Goal: Find specific page/section: Find specific page/section

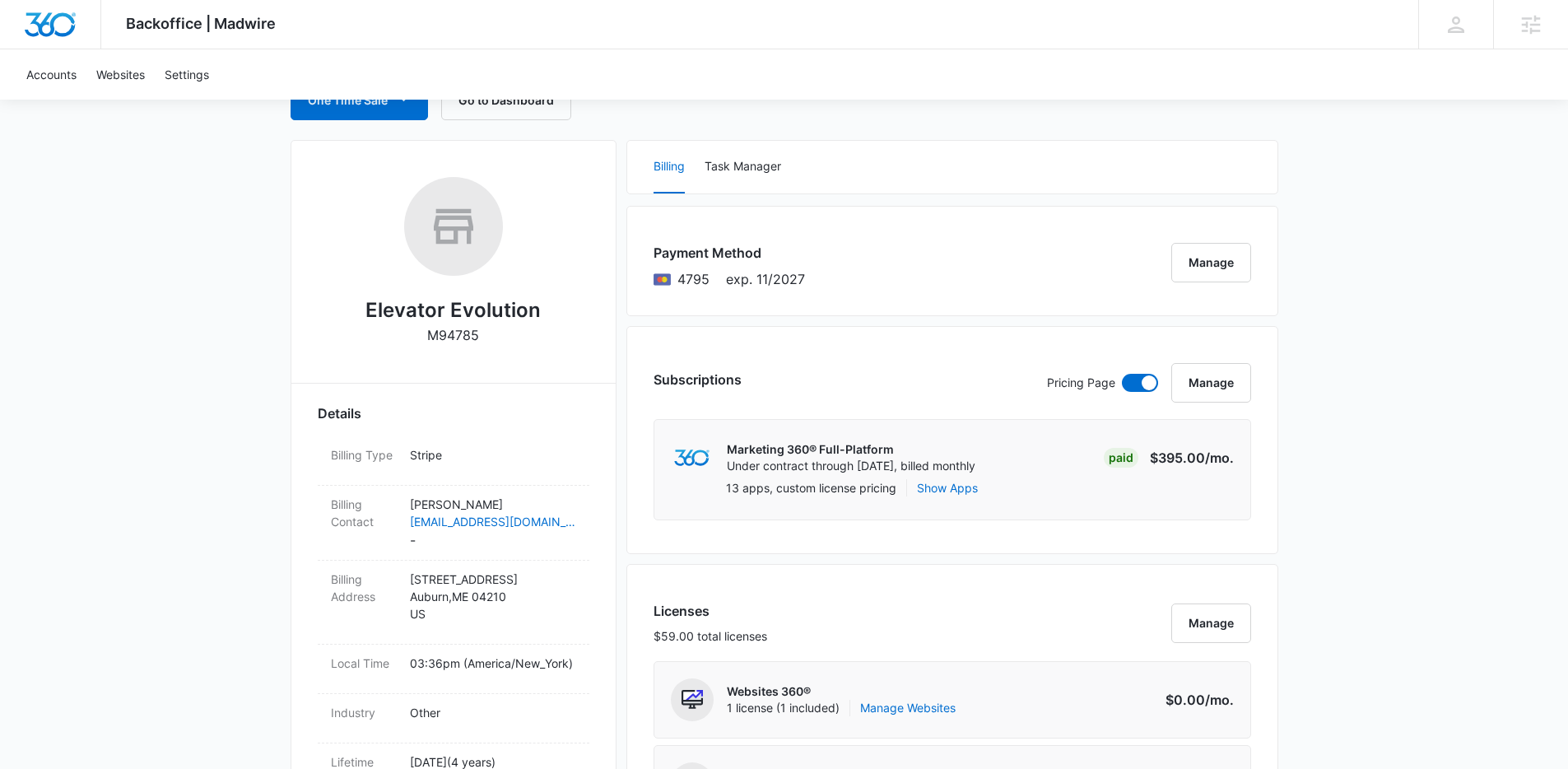
scroll to position [65, 0]
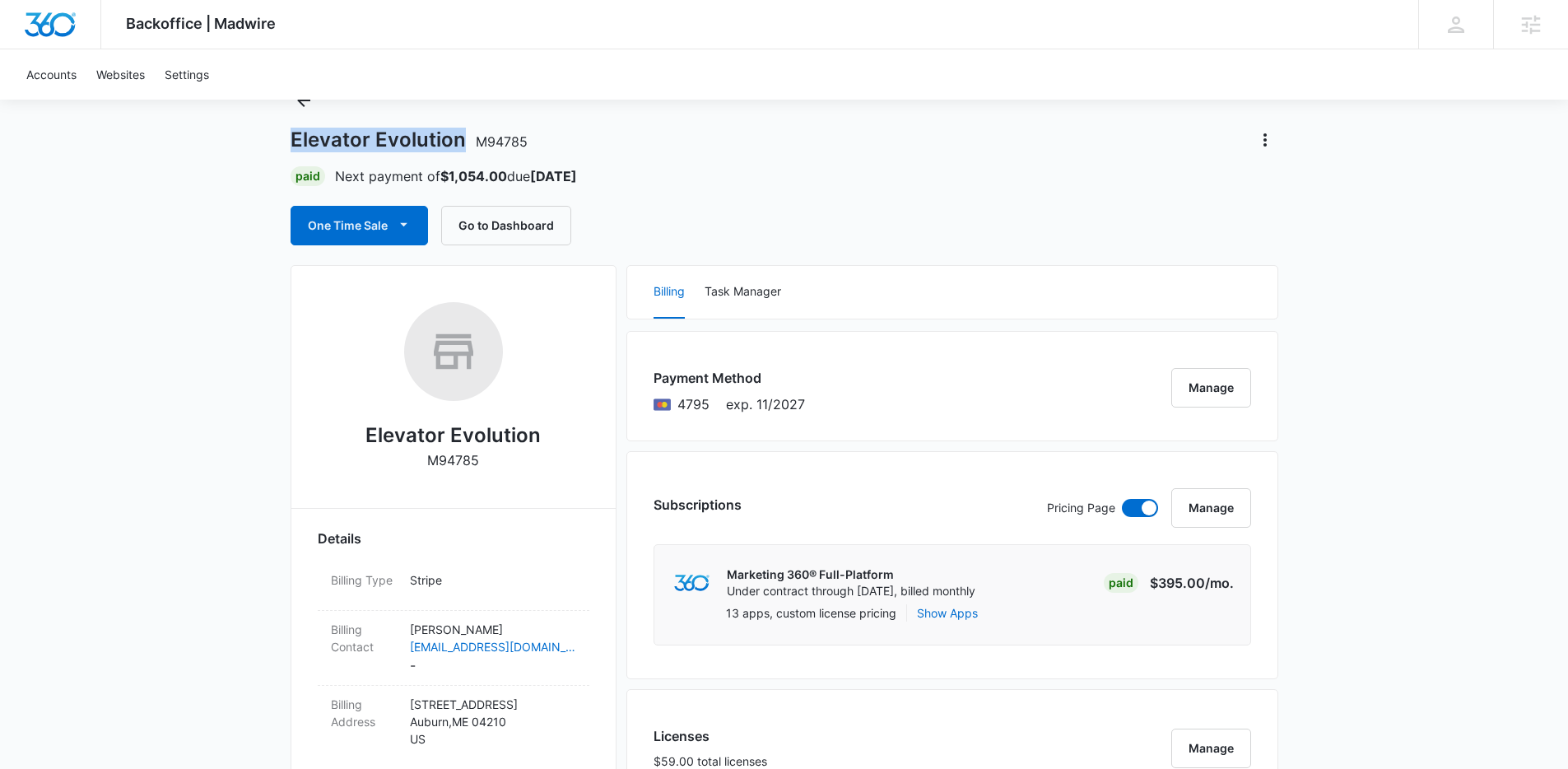
drag, startPoint x: 459, startPoint y: 141, endPoint x: 272, endPoint y: 134, distance: 187.1
copy h1 "Elevator Evolution"
drag, startPoint x: 564, startPoint y: 142, endPoint x: 476, endPoint y: 141, distance: 88.0
click at [476, 141] on div "Elevator Evolution M94785" at bounding box center [785, 140] width 988 height 27
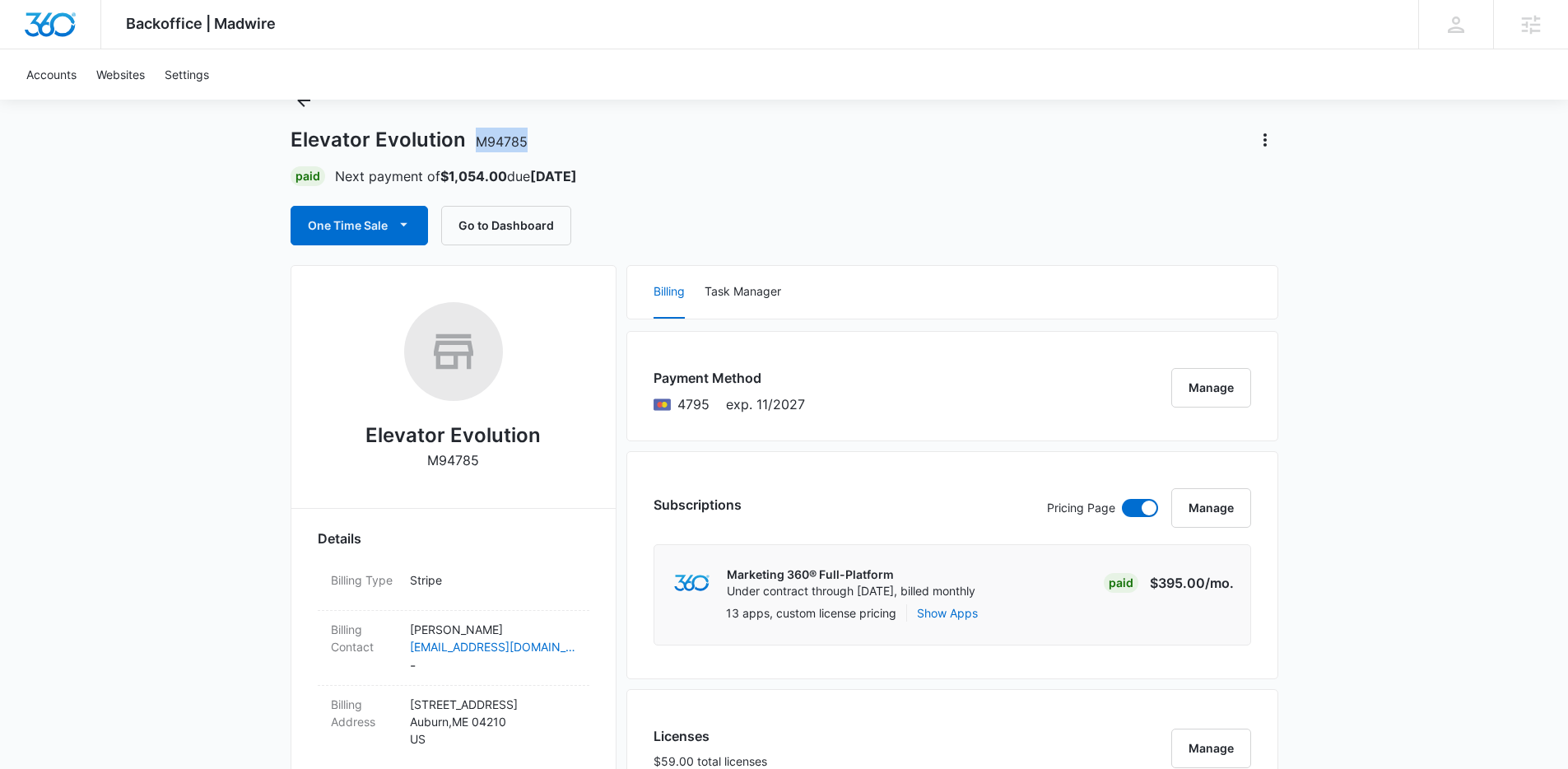
copy span "M94785"
